Goal: Complete application form: Complete application form

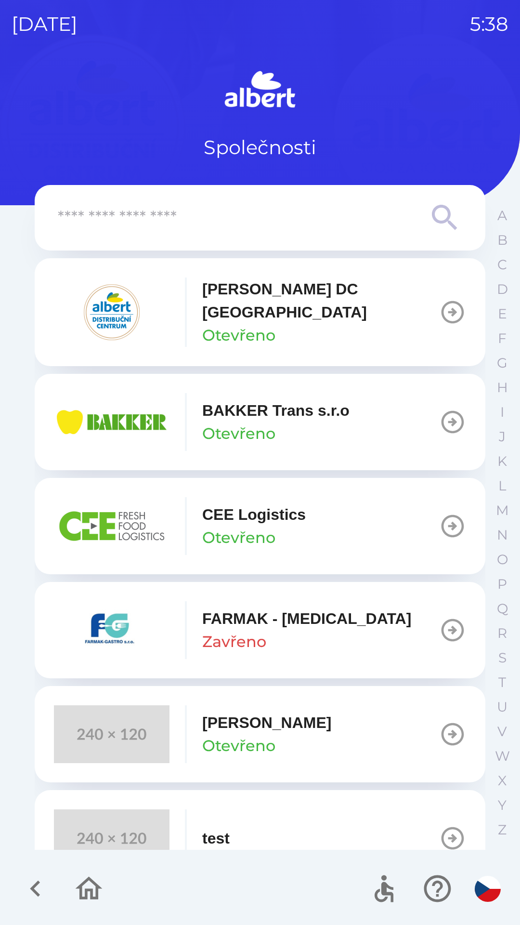
click at [261, 734] on p "Otevřeno" at bounding box center [238, 745] width 73 height 23
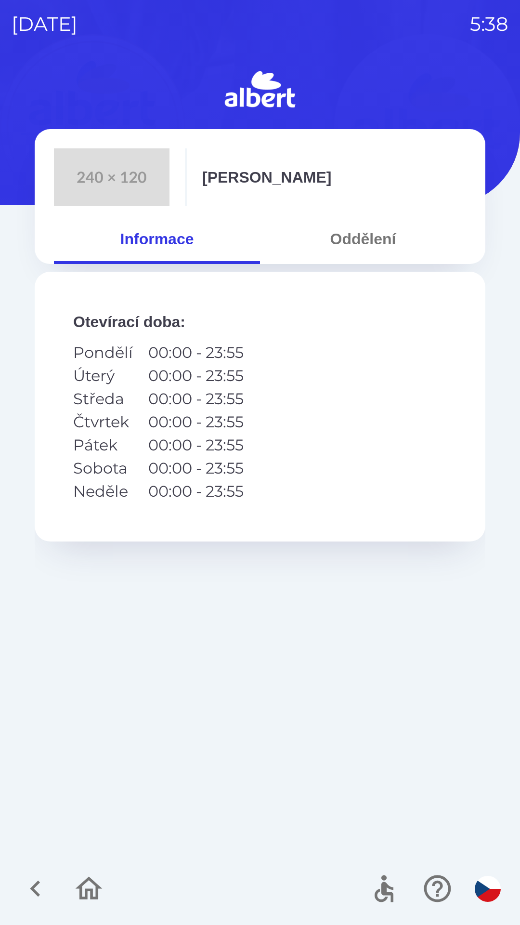
click at [372, 236] on button "Oddělení" at bounding box center [363, 239] width 206 height 35
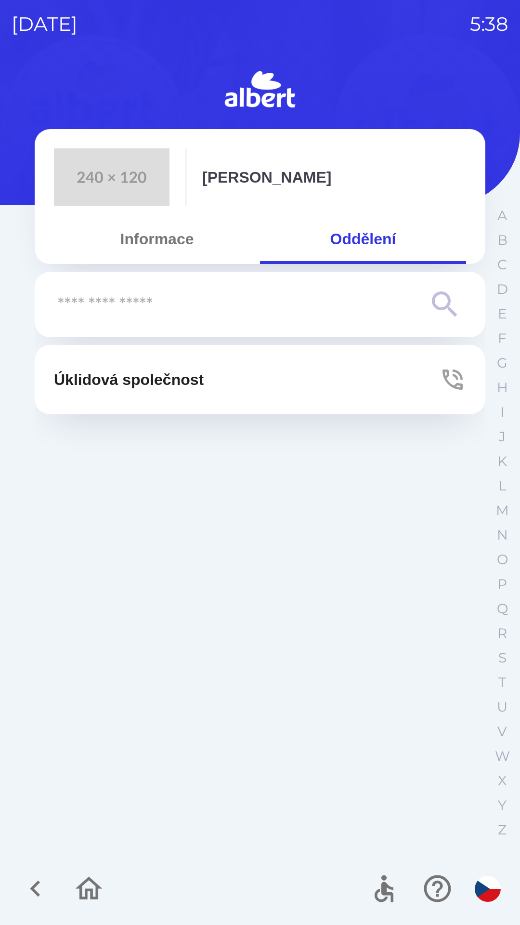
click at [204, 382] on p "Úklidová společnost" at bounding box center [129, 379] width 150 height 23
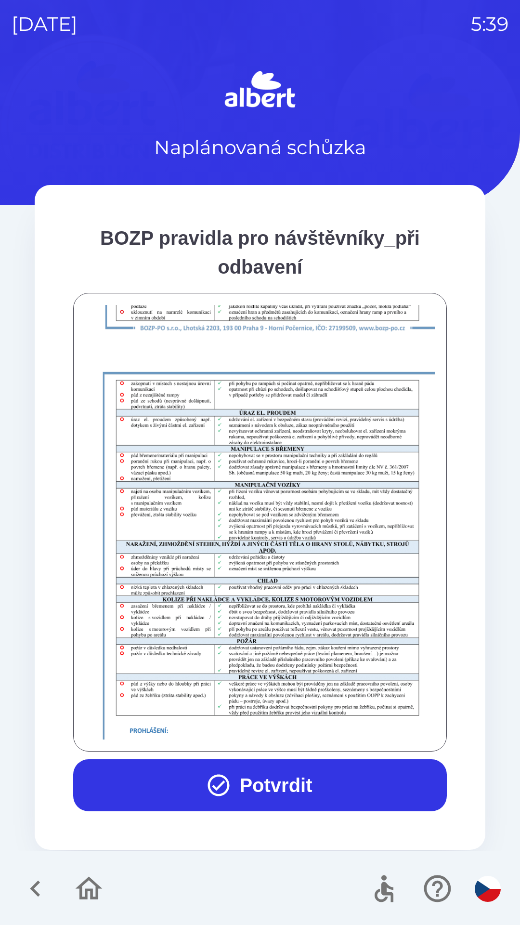
scroll to position [677, 0]
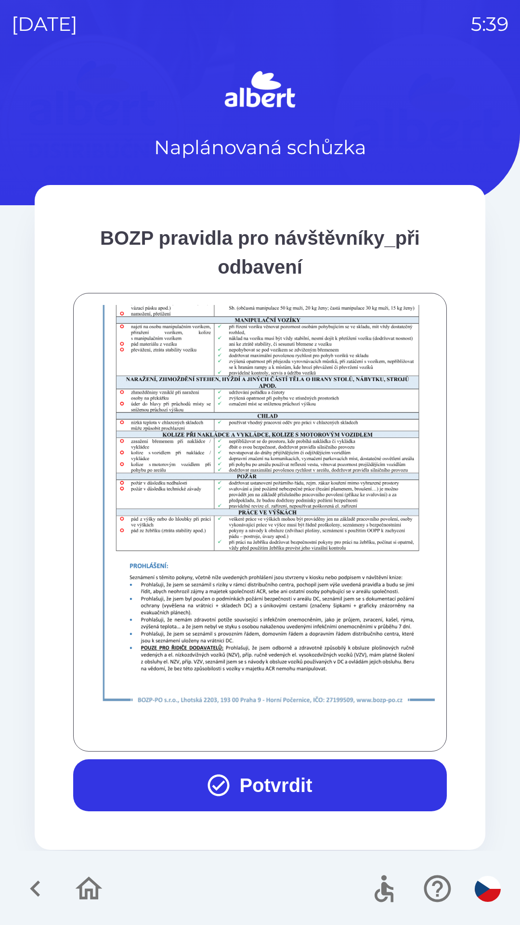
click at [306, 785] on button "Potvrdit" at bounding box center [260, 785] width 374 height 52
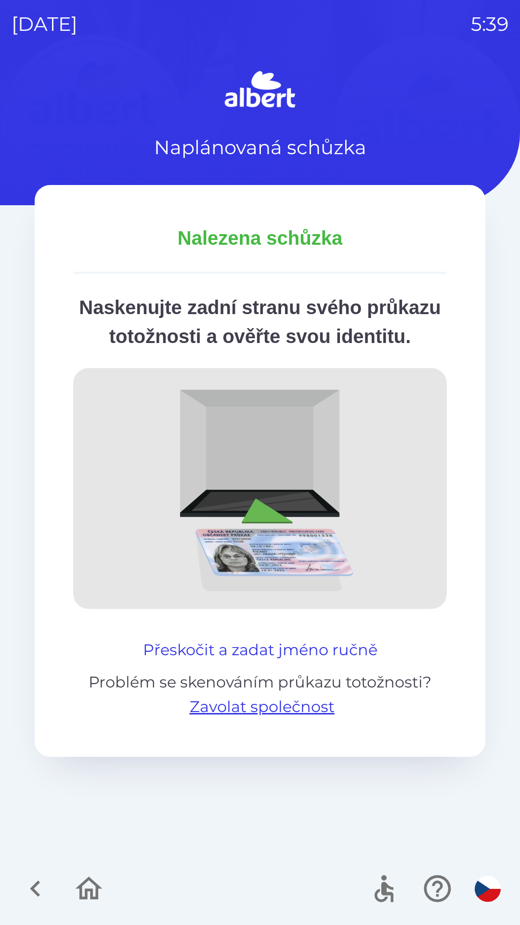
click at [341, 662] on button "Přeskočit a zadat jméno ručně" at bounding box center [260, 649] width 242 height 23
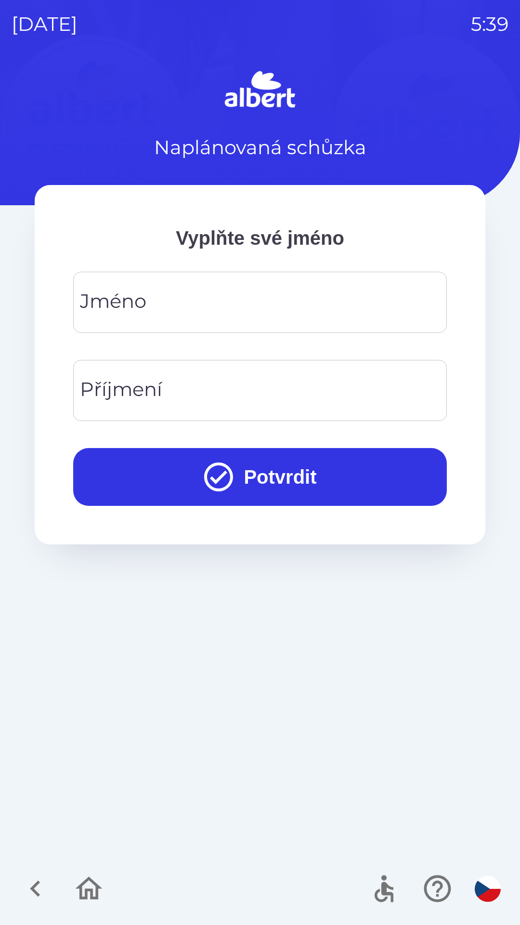
click at [105, 307] on div "[PERSON_NAME]" at bounding box center [260, 302] width 374 height 61
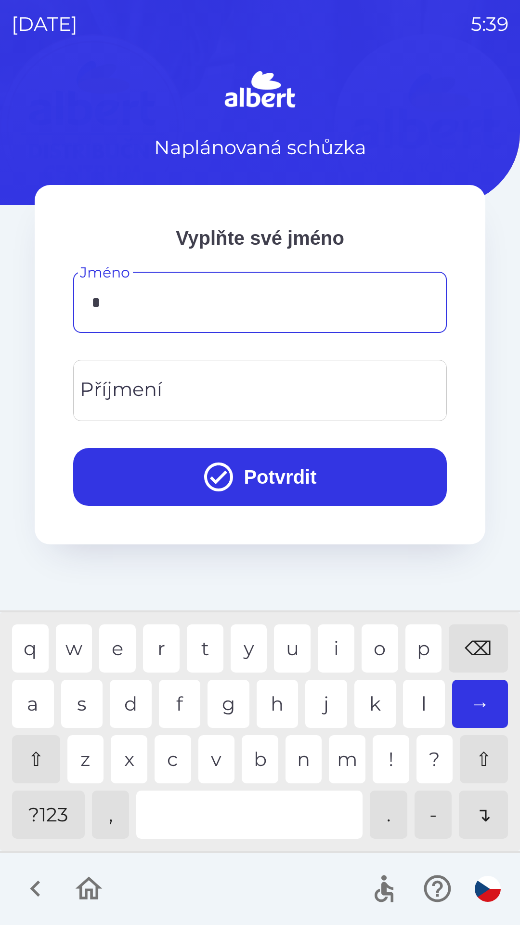
click at [204, 650] on div "t" at bounding box center [205, 648] width 37 height 48
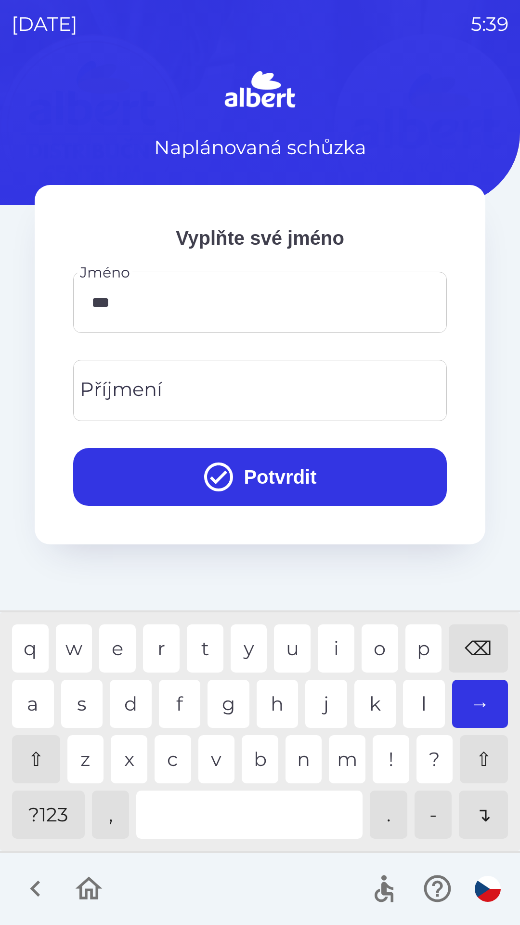
click at [303, 758] on div "n" at bounding box center [304, 759] width 37 height 48
click at [325, 707] on div "j" at bounding box center [327, 704] width 42 height 48
type input "*****"
click at [27, 709] on div "a" at bounding box center [33, 704] width 42 height 48
click at [100, 394] on div "Příjmení Příjmení" at bounding box center [260, 390] width 374 height 61
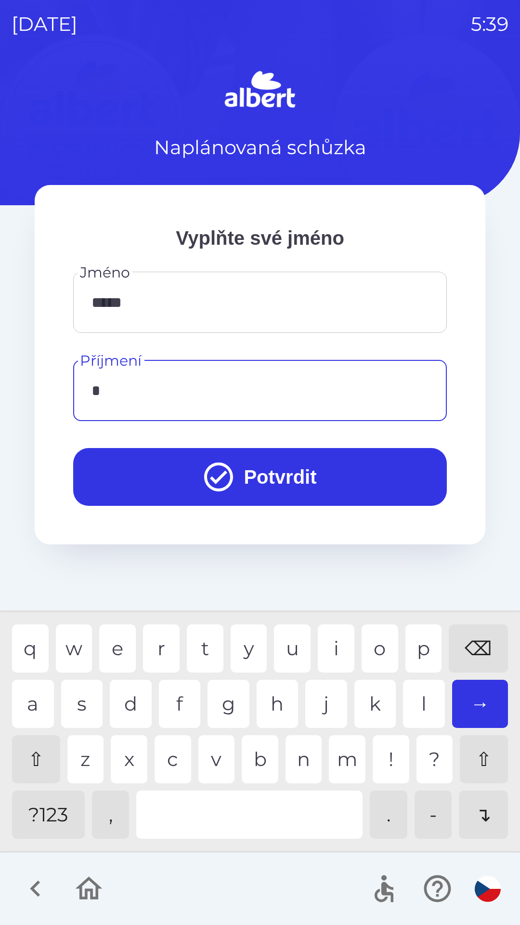
click at [324, 716] on div "j" at bounding box center [327, 704] width 42 height 48
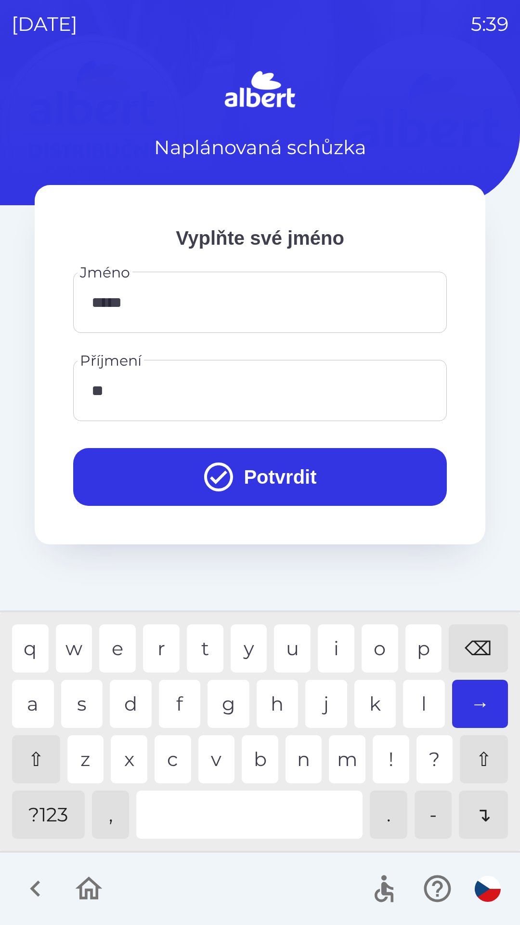
click at [292, 649] on div "u" at bounding box center [292, 648] width 37 height 48
click at [158, 648] on div "r" at bounding box center [161, 648] width 37 height 48
click at [255, 639] on div "y" at bounding box center [249, 648] width 37 height 48
click at [117, 651] on div "e" at bounding box center [117, 648] width 37 height 48
type input "*********"
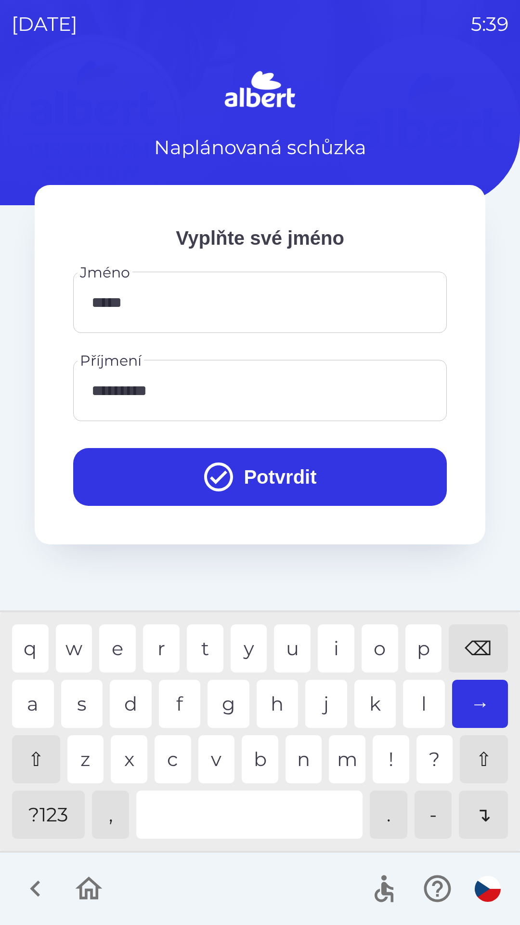
click at [178, 760] on div "c" at bounding box center [173, 759] width 37 height 48
click at [300, 482] on button "Potvrdit" at bounding box center [260, 477] width 374 height 58
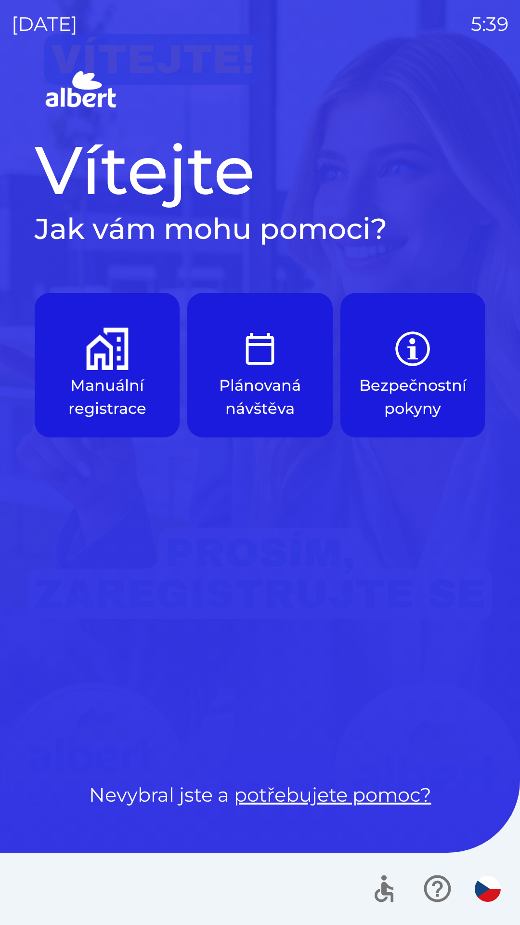
click at [124, 391] on p "Manuální registrace" at bounding box center [107, 397] width 99 height 46
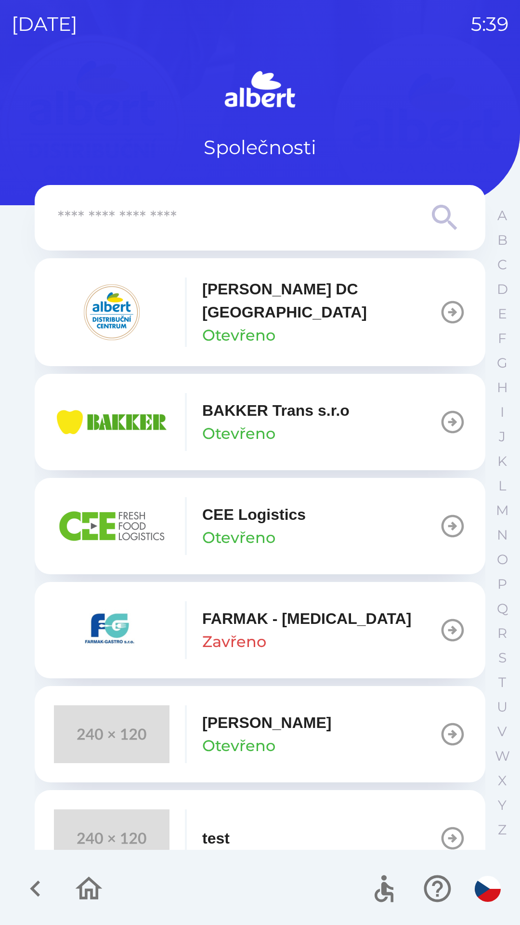
click at [271, 716] on div "[PERSON_NAME] Otevřeno" at bounding box center [266, 734] width 129 height 46
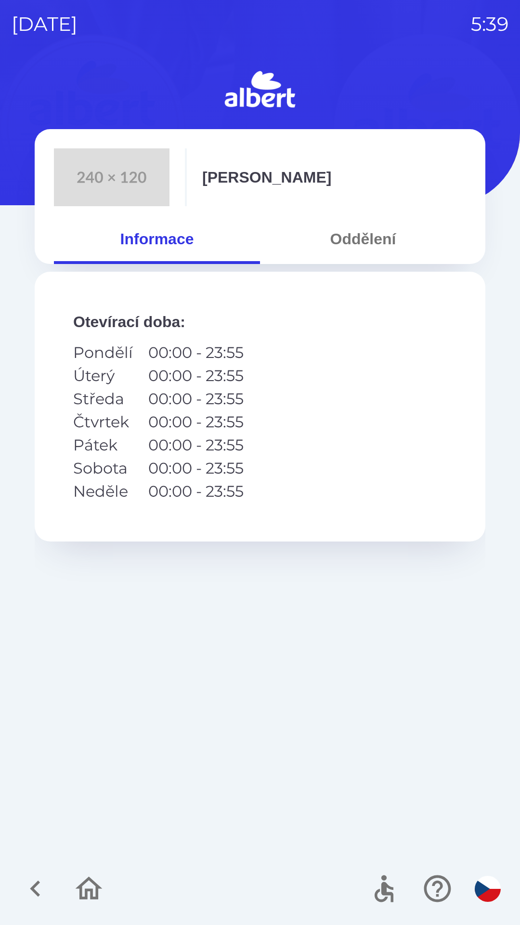
click at [374, 238] on button "Oddělení" at bounding box center [363, 239] width 206 height 35
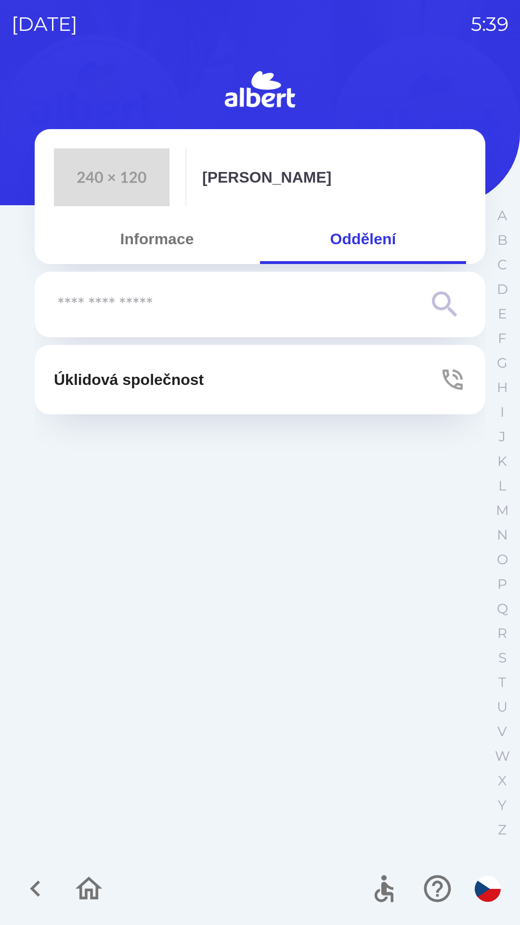
click at [197, 376] on p "Úklidová společnost" at bounding box center [129, 379] width 150 height 23
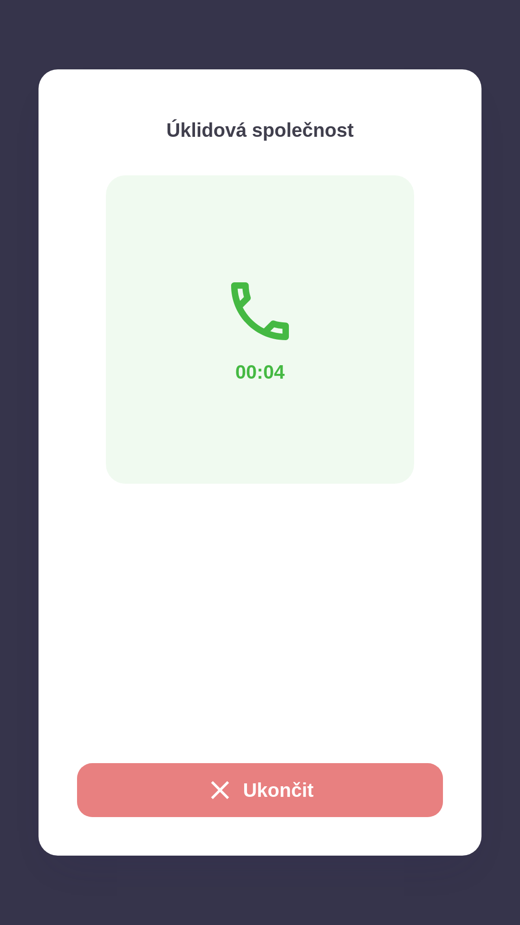
click at [321, 788] on button "Ukončit" at bounding box center [260, 790] width 366 height 54
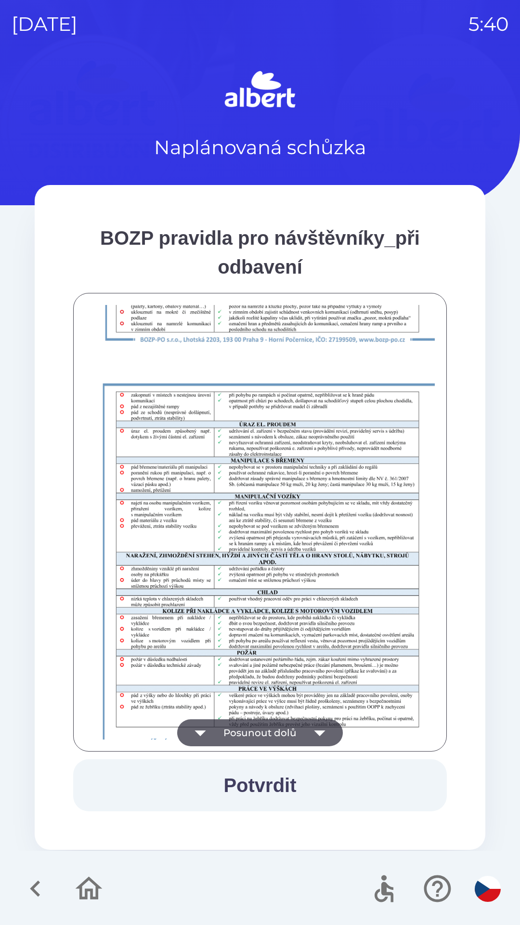
scroll to position [677, 0]
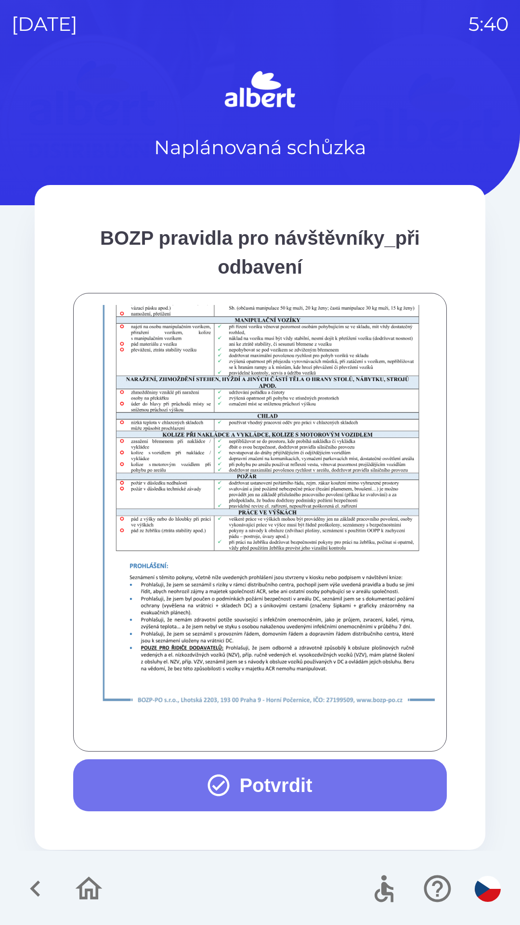
click at [303, 784] on button "Potvrdit" at bounding box center [260, 785] width 374 height 52
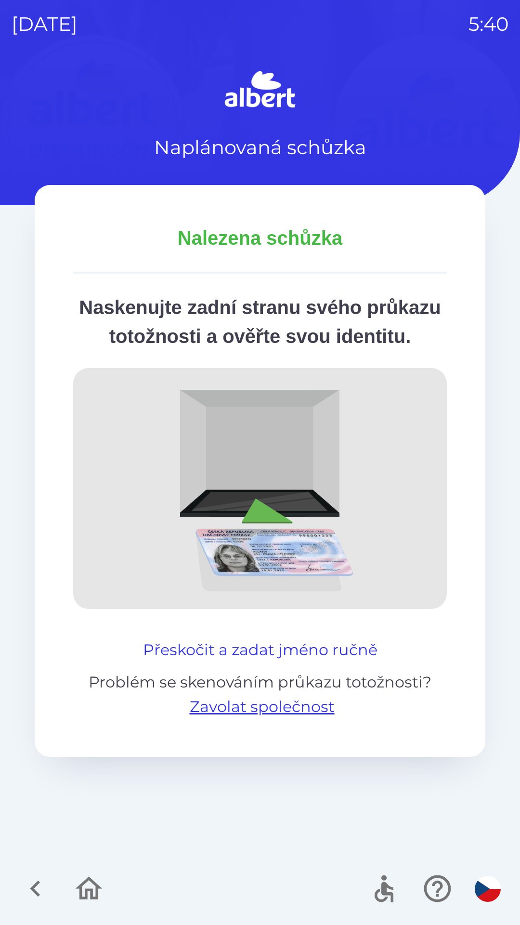
click at [354, 662] on button "Přeskočit a zadat jméno ručně" at bounding box center [260, 649] width 242 height 23
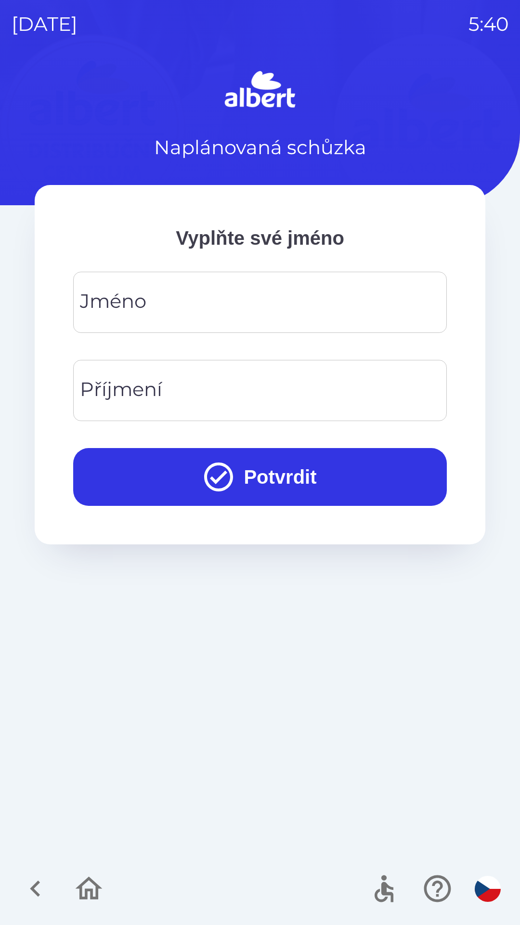
click at [108, 306] on div "[PERSON_NAME]" at bounding box center [260, 302] width 374 height 61
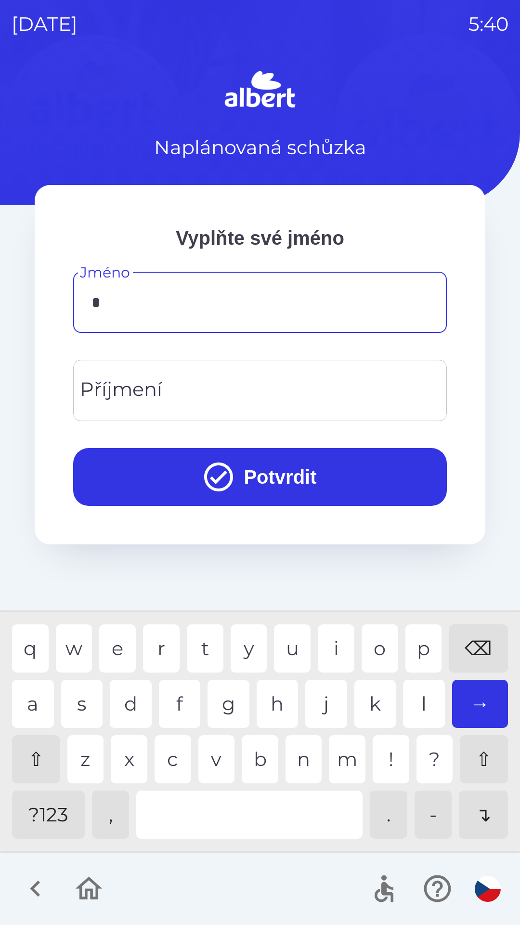
click at [344, 757] on div "m" at bounding box center [347, 759] width 37 height 48
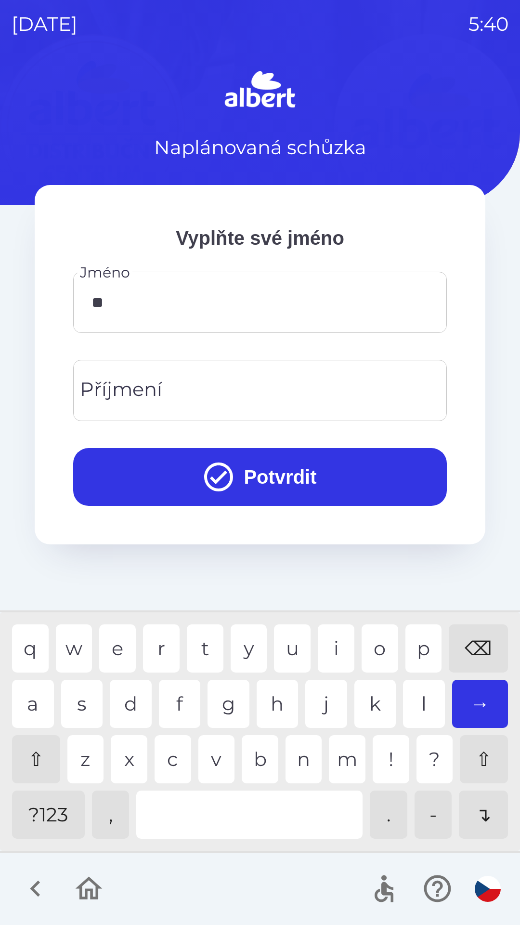
click at [34, 714] on div "a" at bounding box center [33, 704] width 42 height 48
click at [157, 646] on div "r" at bounding box center [161, 648] width 37 height 48
click at [344, 641] on div "i" at bounding box center [336, 648] width 37 height 48
click at [31, 705] on div "a" at bounding box center [33, 704] width 42 height 48
click at [305, 764] on div "n" at bounding box center [304, 759] width 37 height 48
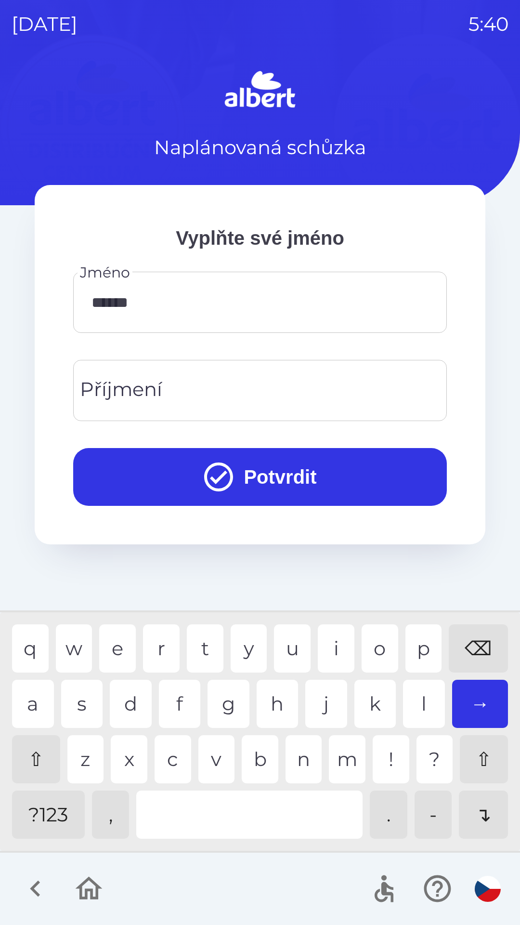
type input "*******"
click at [106, 391] on div "Příjmení Příjmení" at bounding box center [260, 390] width 374 height 61
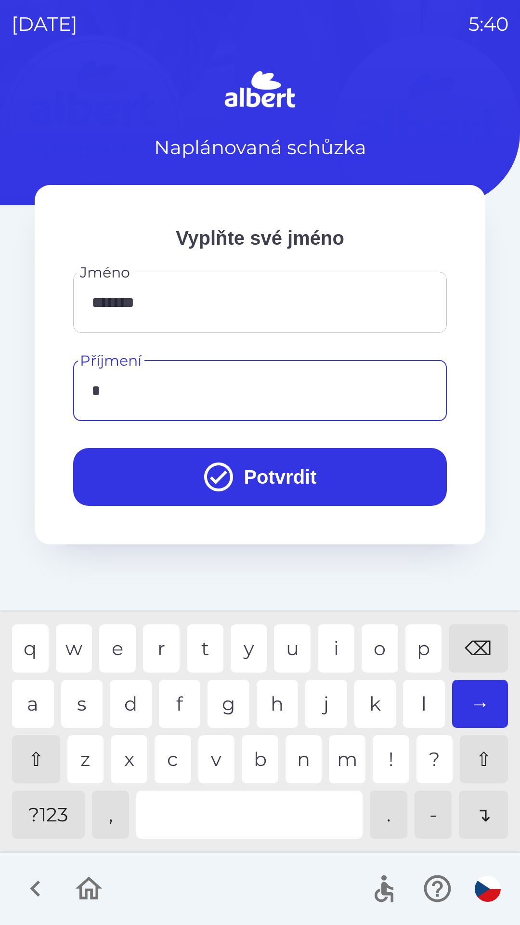
click at [374, 706] on div "k" at bounding box center [376, 704] width 42 height 48
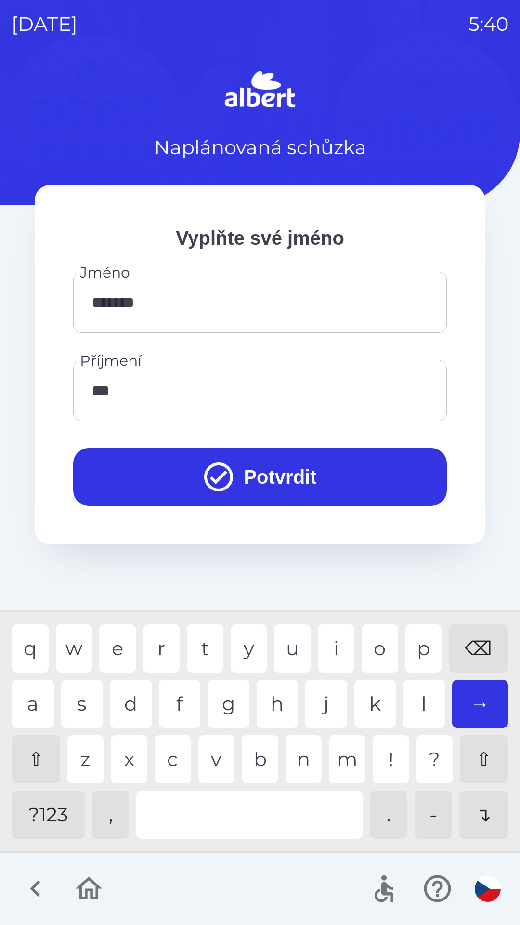
click at [30, 710] on div "a" at bounding box center [33, 704] width 42 height 48
click at [335, 646] on div "i" at bounding box center [336, 648] width 37 height 48
click at [299, 763] on div "n" at bounding box center [304, 759] width 37 height 48
type input "*******"
click at [380, 707] on div "k" at bounding box center [376, 704] width 42 height 48
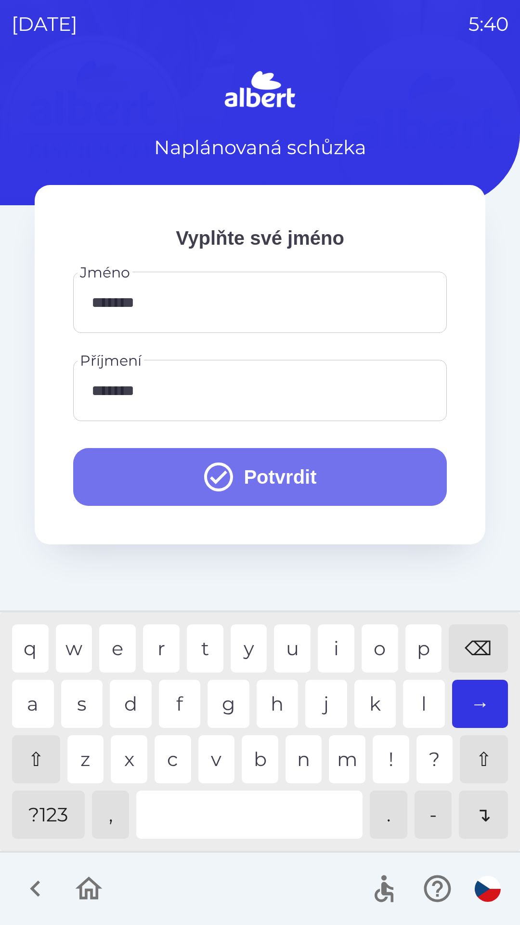
click at [300, 483] on button "Potvrdit" at bounding box center [260, 477] width 374 height 58
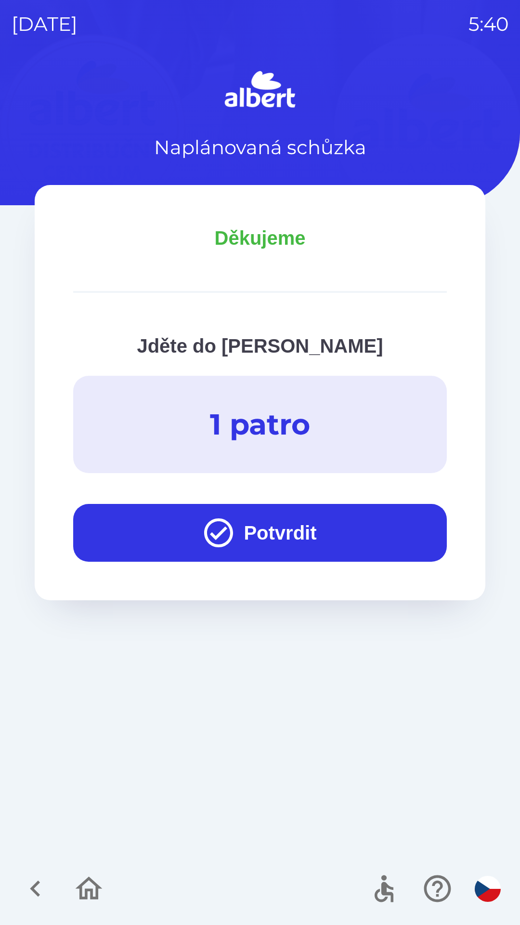
click at [305, 531] on button "Potvrdit" at bounding box center [260, 533] width 374 height 58
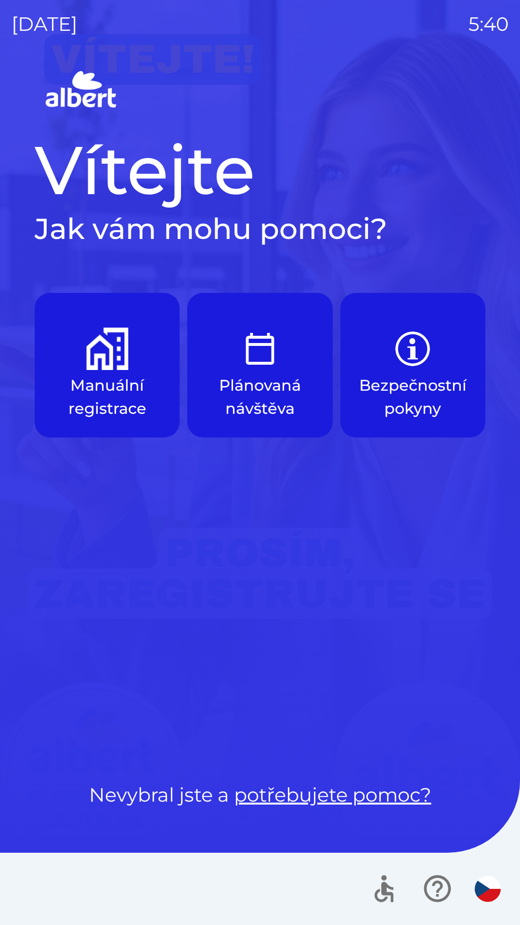
click at [128, 386] on p "Manuální registrace" at bounding box center [107, 397] width 99 height 46
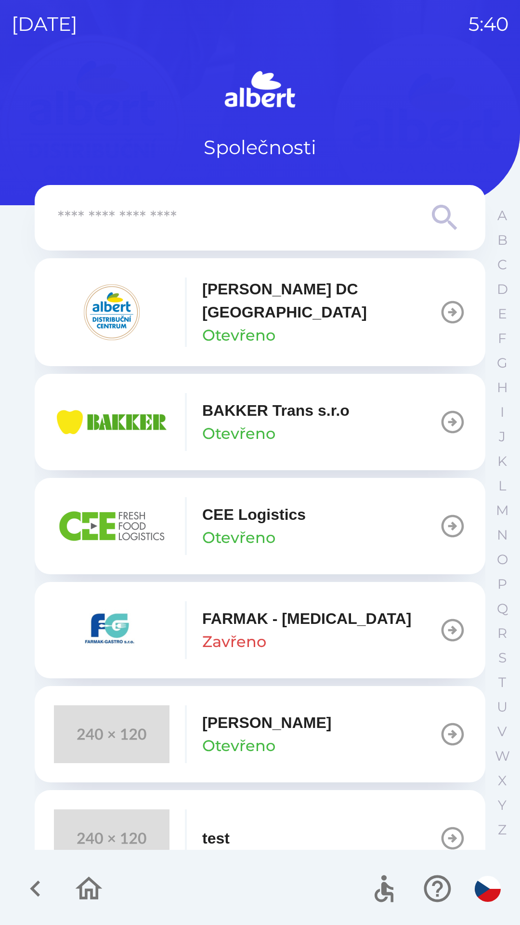
click at [264, 737] on p "Otevřeno" at bounding box center [238, 745] width 73 height 23
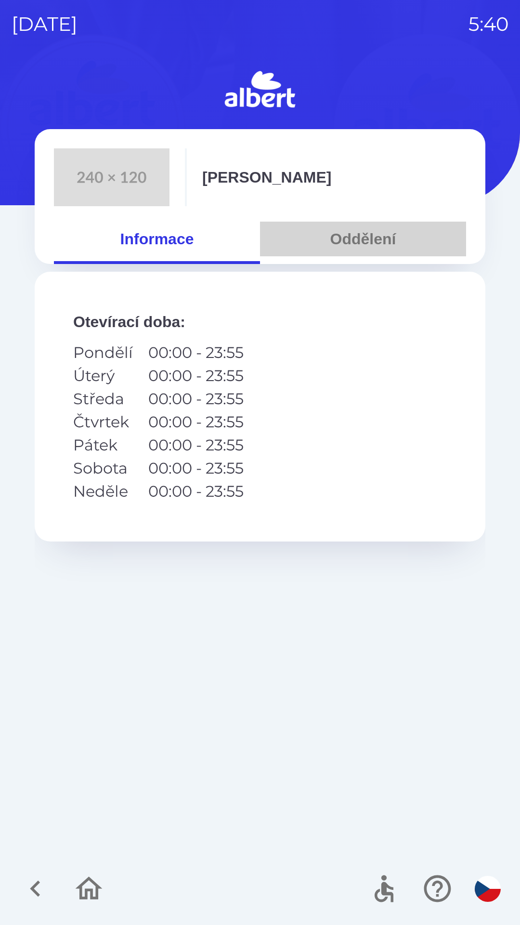
click at [373, 237] on button "Oddělení" at bounding box center [363, 239] width 206 height 35
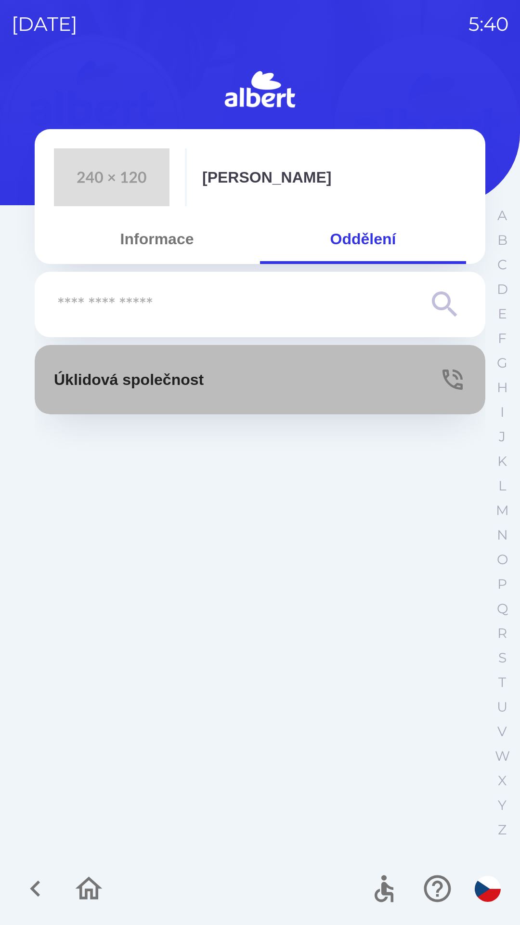
click at [197, 384] on p "Úklidová společnost" at bounding box center [129, 379] width 150 height 23
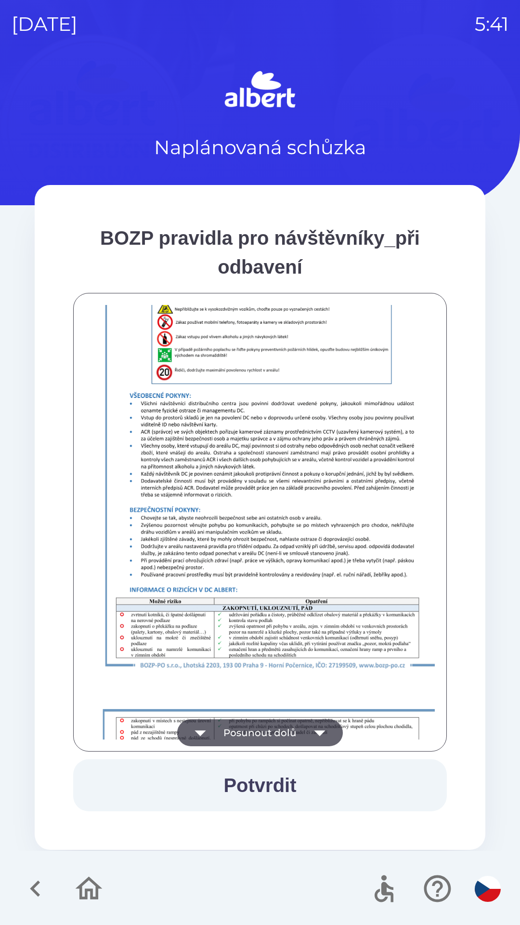
scroll to position [677, 0]
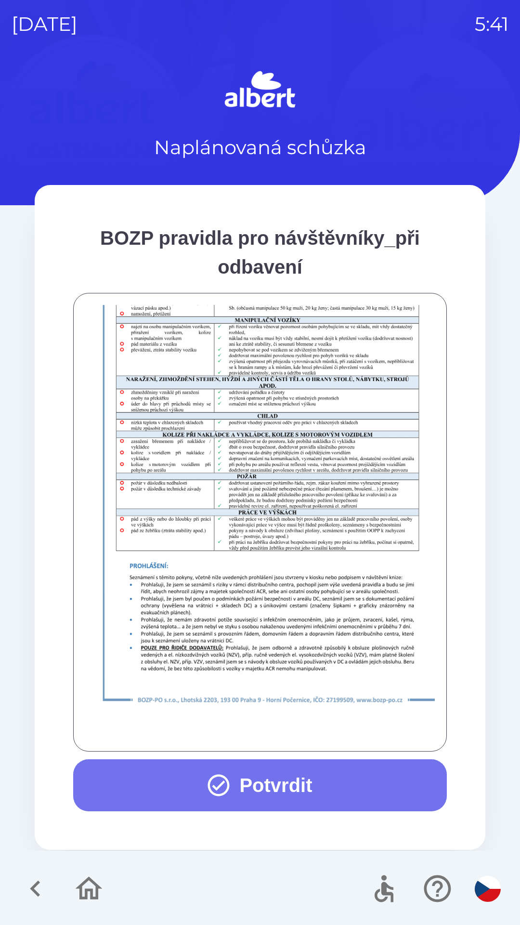
click at [295, 787] on button "Potvrdit" at bounding box center [260, 785] width 374 height 52
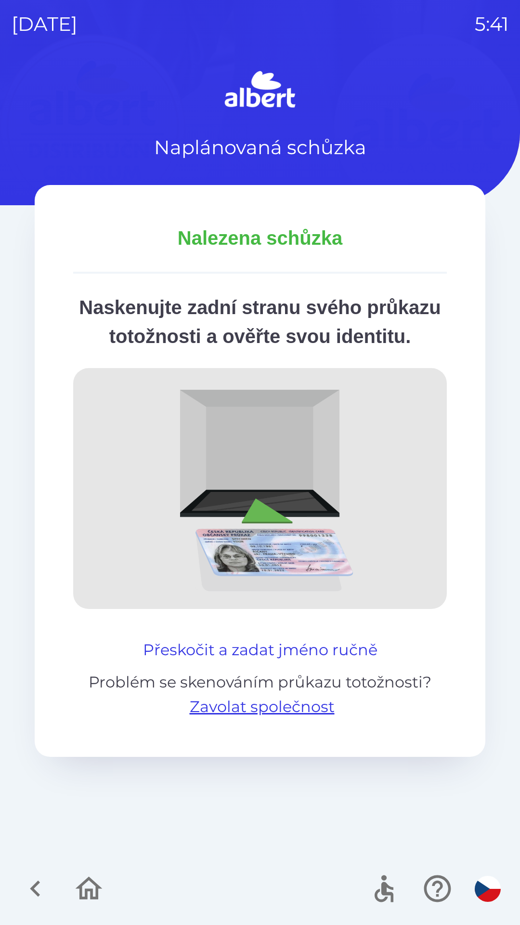
click at [359, 662] on button "Přeskočit a zadat jméno ručně" at bounding box center [260, 649] width 242 height 23
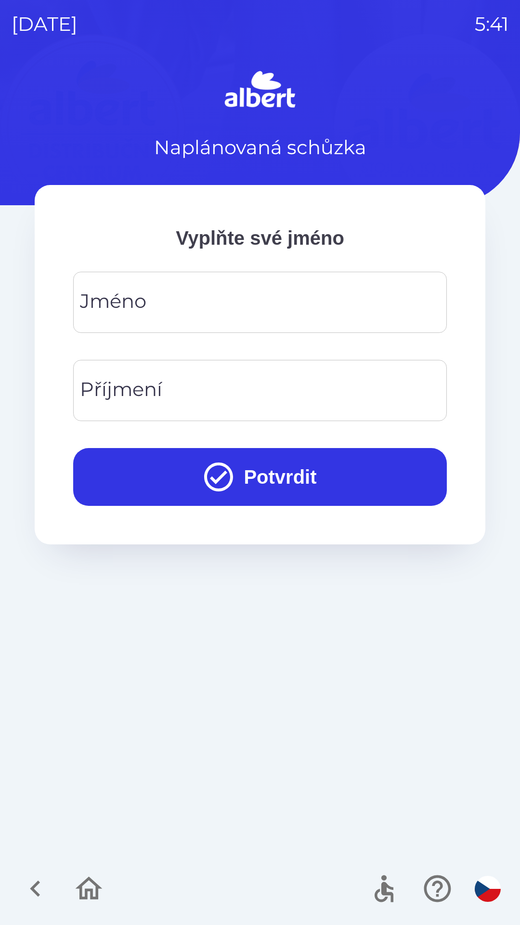
click at [99, 307] on div "[PERSON_NAME]" at bounding box center [260, 302] width 374 height 61
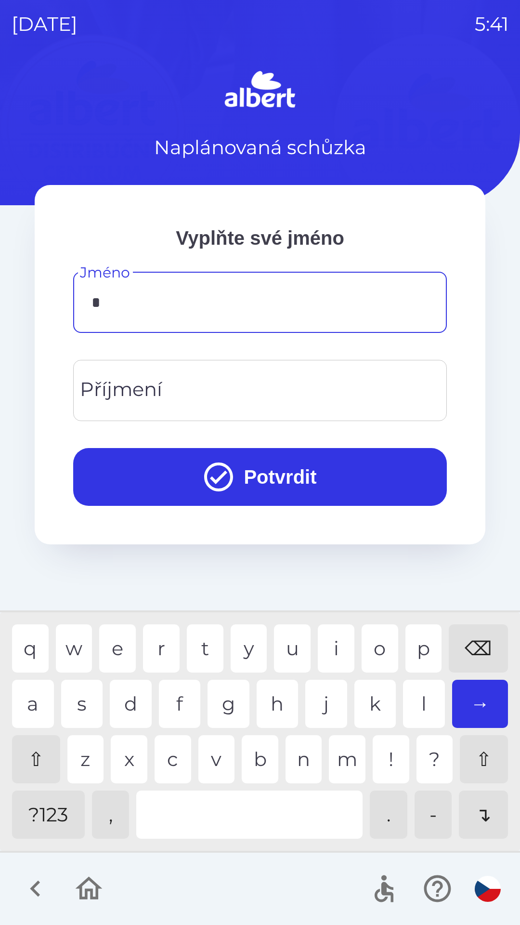
click at [86, 766] on div "z" at bounding box center [85, 759] width 37 height 48
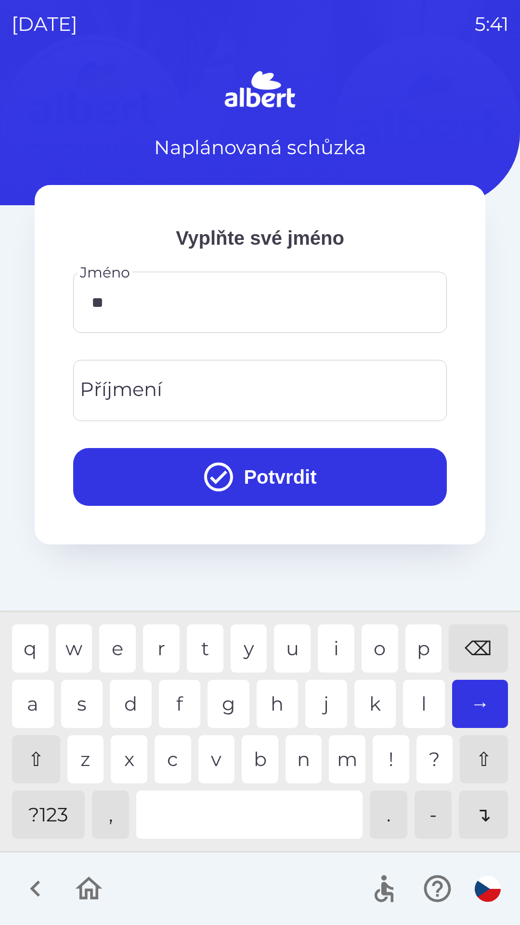
click at [390, 649] on div "o" at bounding box center [380, 648] width 37 height 48
click at [339, 650] on div "i" at bounding box center [336, 648] width 37 height 48
click at [35, 708] on div "a" at bounding box center [33, 704] width 42 height 48
click at [305, 760] on div "n" at bounding box center [304, 759] width 37 height 48
type input "*******"
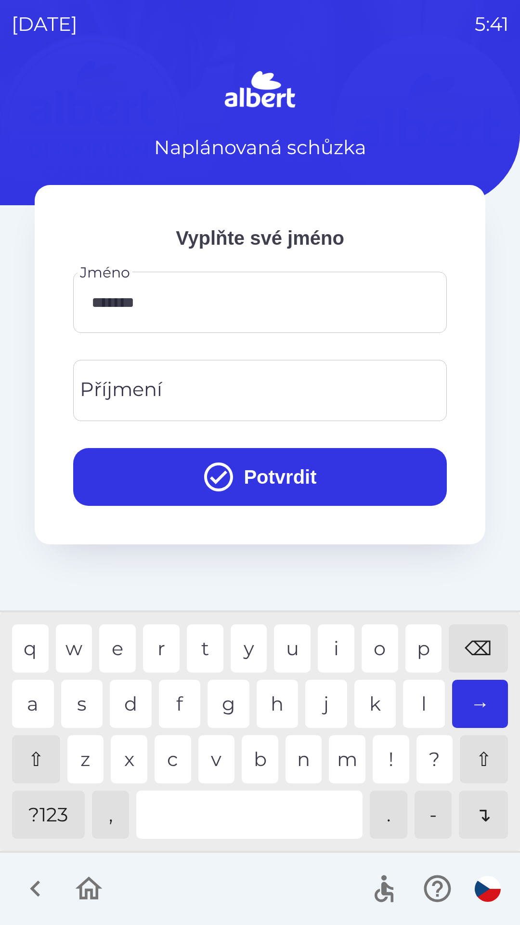
click at [29, 700] on div "a" at bounding box center [33, 704] width 42 height 48
click at [96, 393] on div "Příjmení Příjmení" at bounding box center [260, 390] width 374 height 61
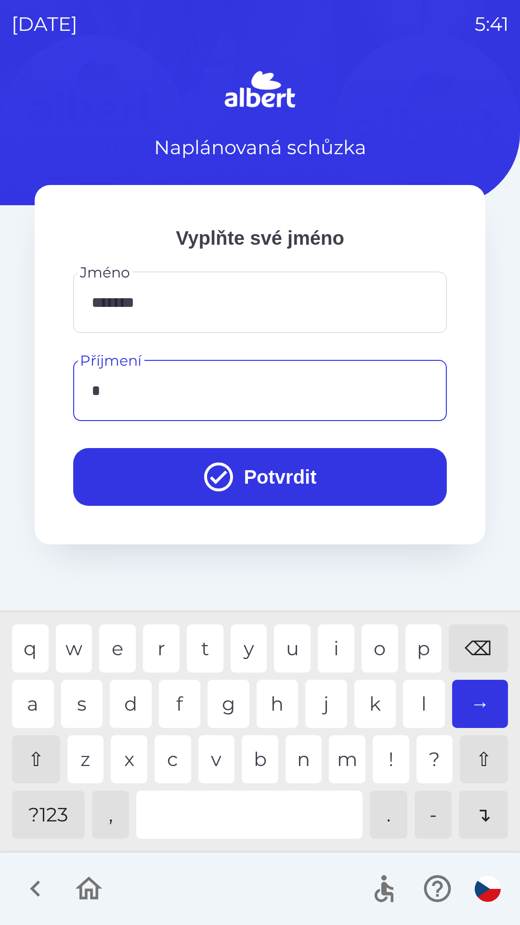
click at [379, 708] on div "k" at bounding box center [376, 704] width 42 height 48
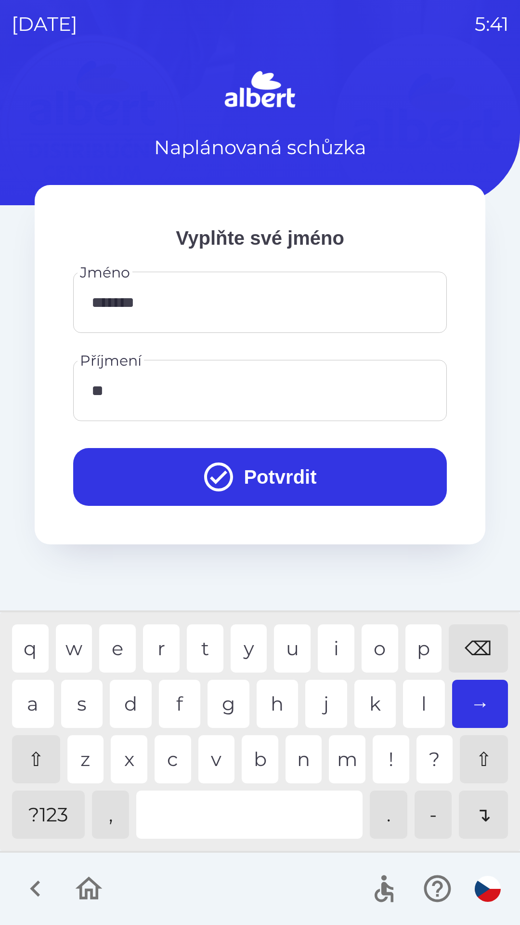
click at [116, 651] on div "e" at bounding box center [117, 648] width 37 height 48
click at [175, 760] on div "c" at bounding box center [173, 759] width 37 height 48
click at [274, 707] on div "h" at bounding box center [278, 704] width 42 height 48
click at [300, 646] on div "u" at bounding box center [292, 648] width 37 height 48
type input "********"
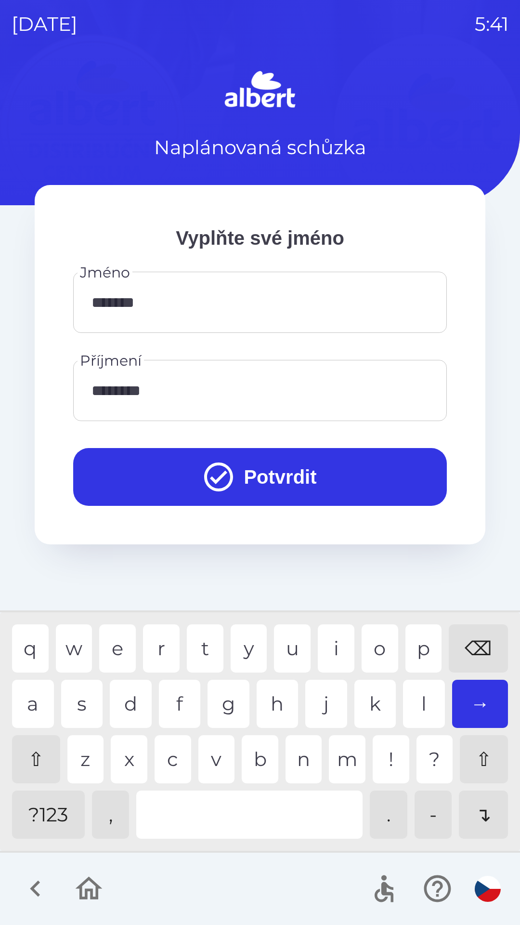
click at [166, 650] on div "r" at bounding box center [161, 648] width 37 height 48
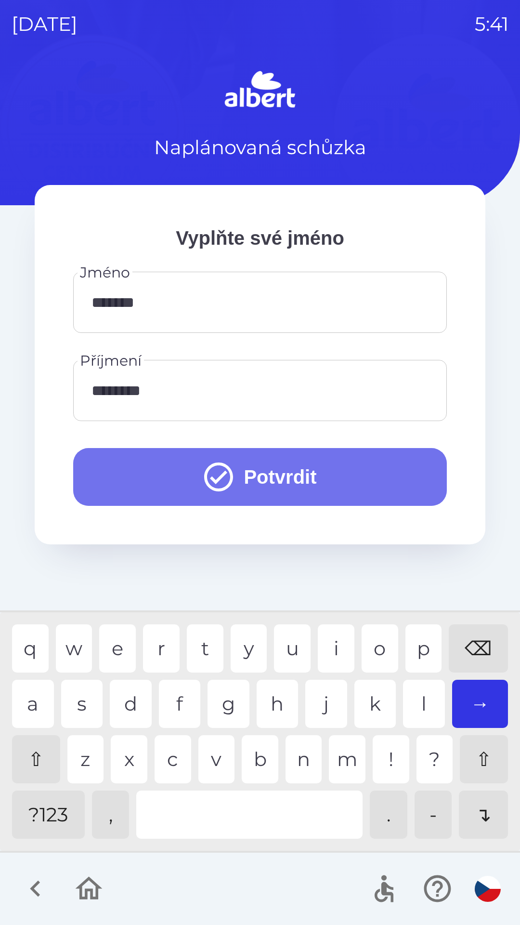
click at [295, 481] on button "Potvrdit" at bounding box center [260, 477] width 374 height 58
